Goal: Task Accomplishment & Management: Use online tool/utility

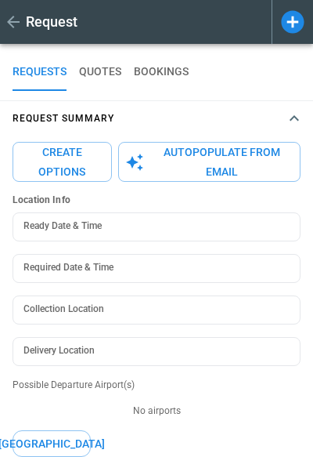
type textarea "*"
type input "**********"
type textarea "*"
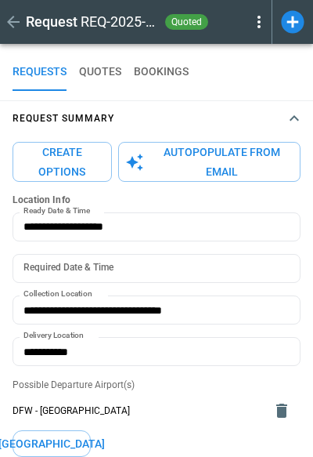
click at [300, 25] on icon at bounding box center [292, 21] width 23 height 23
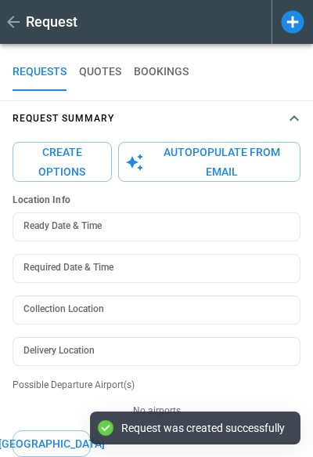
type textarea "*"
type input "**********"
click at [296, 109] on button "Request Summary" at bounding box center [156, 118] width 313 height 34
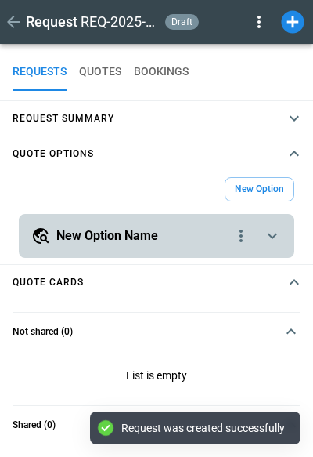
click at [260, 240] on button "New Option Name" at bounding box center [156, 235] width 251 height 19
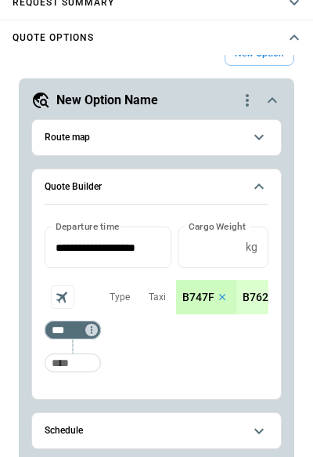
scroll to position [119, 0]
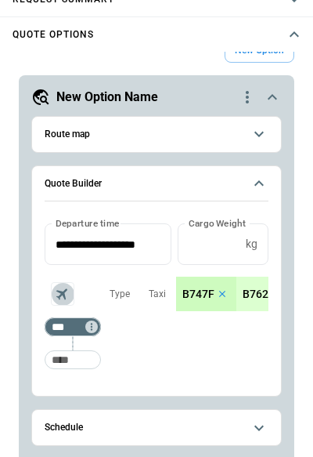
click at [60, 291] on icon "Aircraft selection" at bounding box center [62, 294] width 18 height 18
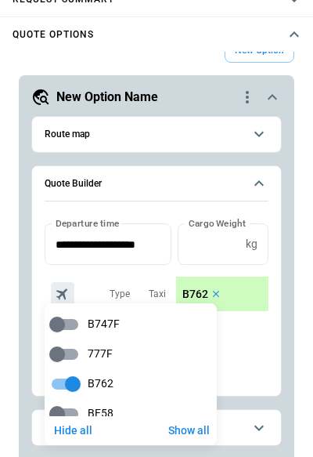
scroll to position [0, 0]
